Goal: Information Seeking & Learning: Find specific page/section

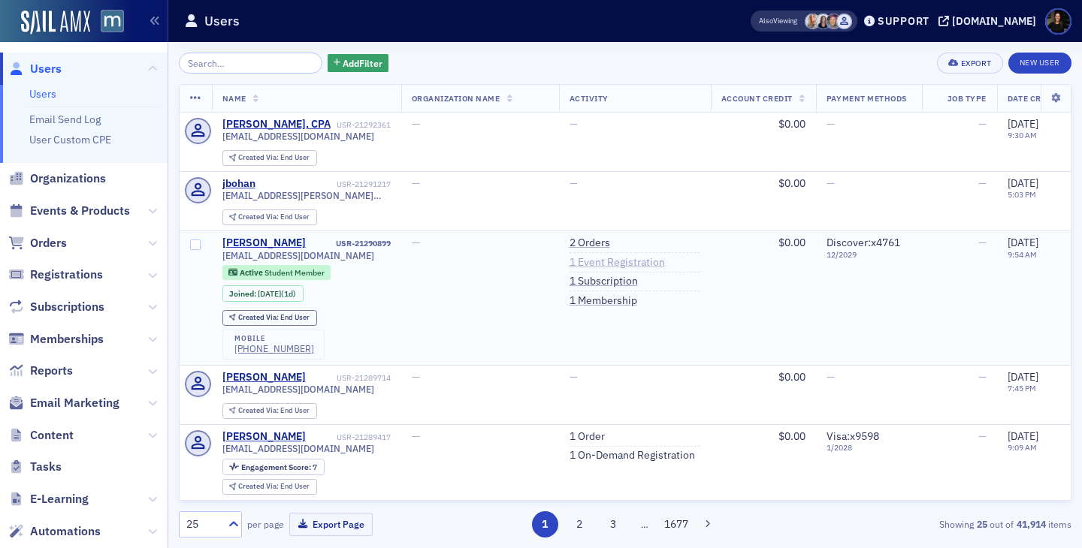
click at [592, 262] on link "1 Event Registration" at bounding box center [616, 263] width 95 height 14
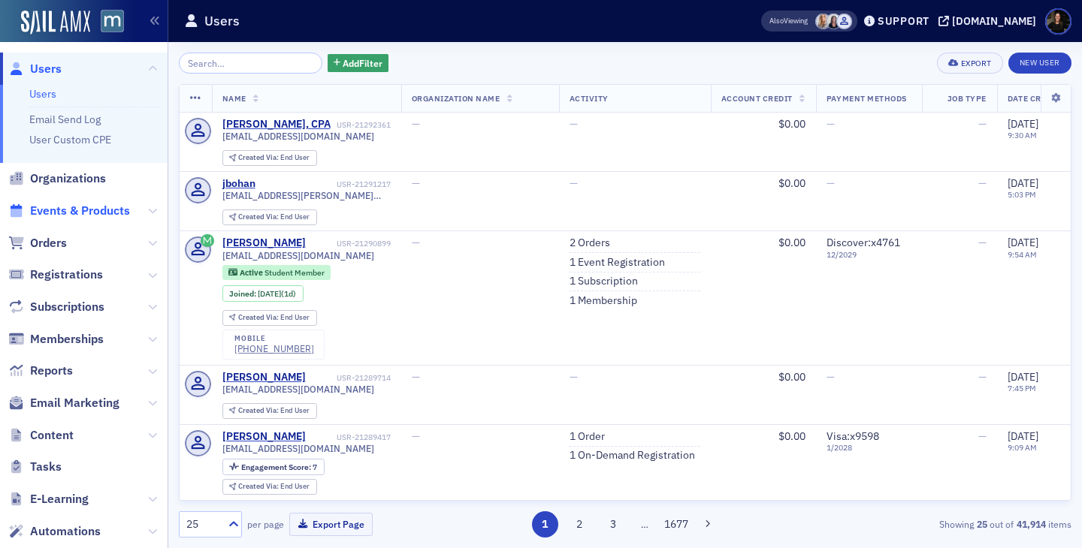
click at [49, 205] on span "Events & Products" at bounding box center [80, 211] width 100 height 17
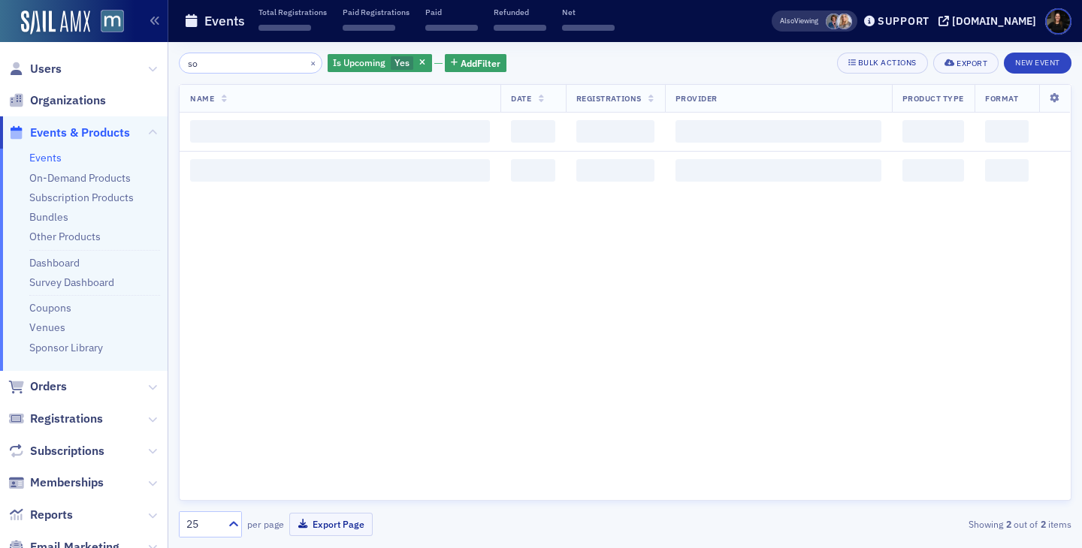
type input "s"
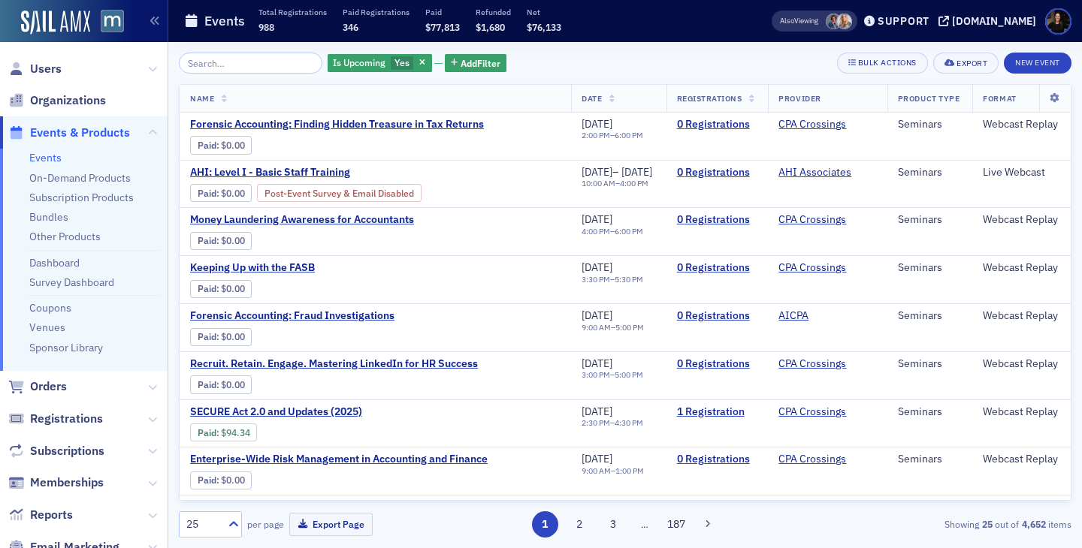
type input "s"
click at [242, 68] on input "search" at bounding box center [250, 63] width 143 height 21
click at [275, 68] on input "search" at bounding box center [250, 63] width 143 height 21
click at [231, 68] on input "search" at bounding box center [250, 63] width 143 height 21
